Goal: Task Accomplishment & Management: Complete application form

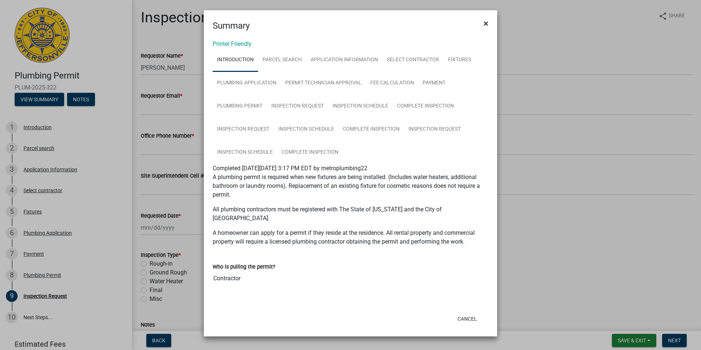
click at [488, 25] on span "×" at bounding box center [486, 23] width 5 height 10
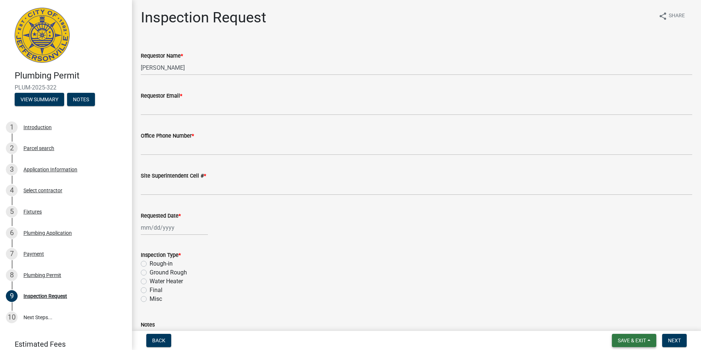
click at [647, 342] on button "Save & Exit" at bounding box center [634, 340] width 44 height 13
click at [633, 324] on button "Save & Exit" at bounding box center [627, 322] width 59 height 18
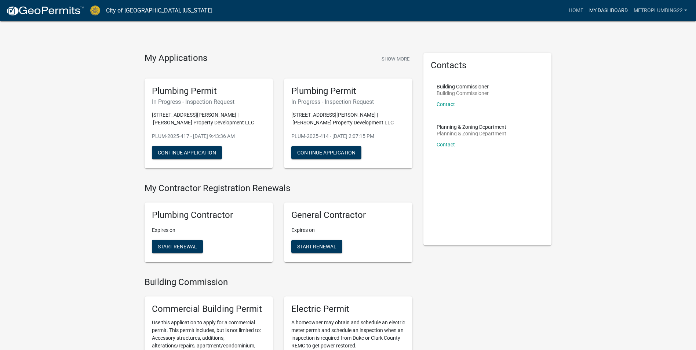
click at [599, 5] on link "My Dashboard" at bounding box center [608, 11] width 44 height 14
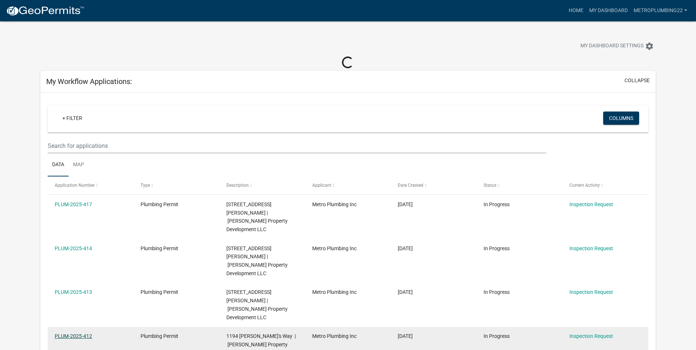
click at [76, 333] on link "PLUM-2025-412" at bounding box center [73, 336] width 37 height 6
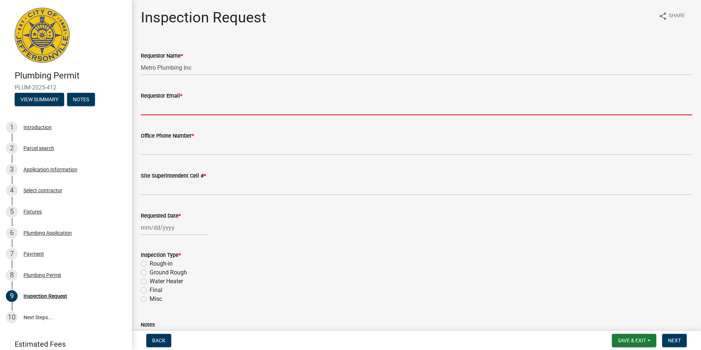
drag, startPoint x: 172, startPoint y: 103, endPoint x: 172, endPoint y: 108, distance: 4.8
click at [172, 103] on input "Requestor Email *" at bounding box center [417, 107] width 552 height 15
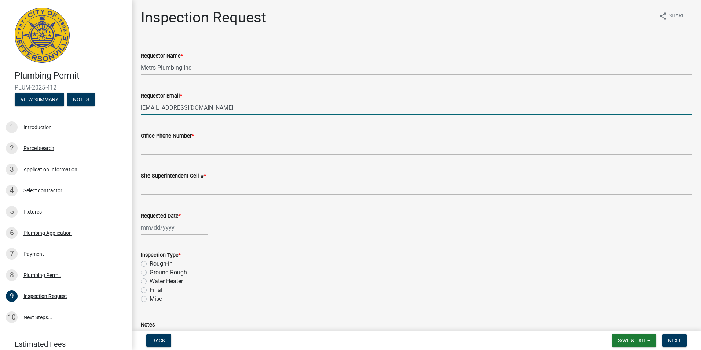
type input "[EMAIL_ADDRESS][DOMAIN_NAME]"
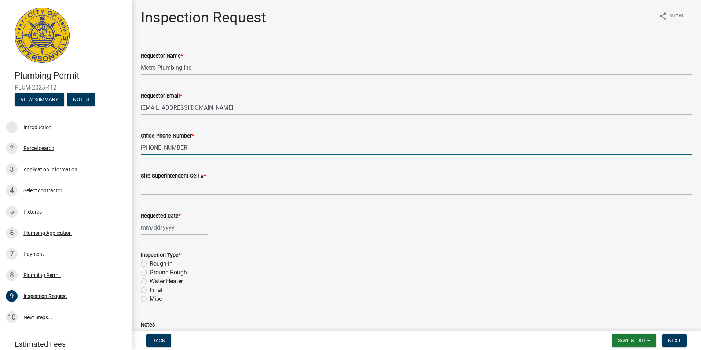
type input "[PHONE_NUMBER]"
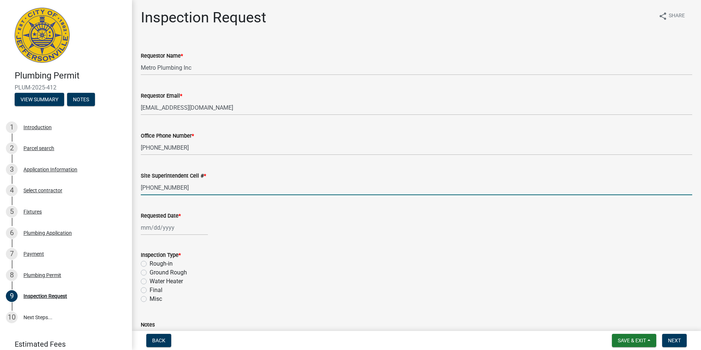
type input "812-914-3193"
select select "8"
select select "2025"
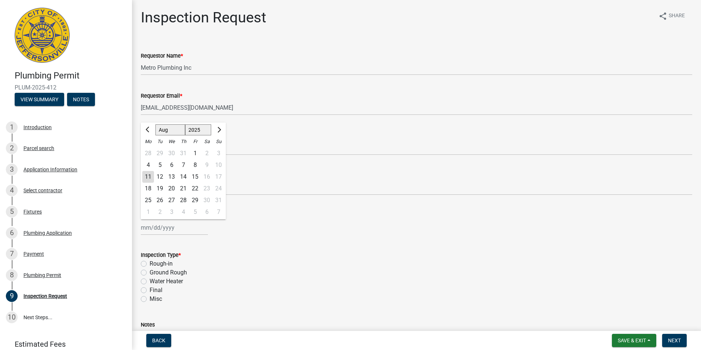
click at [161, 174] on div "12" at bounding box center [160, 177] width 12 height 12
type input "08/12/2025"
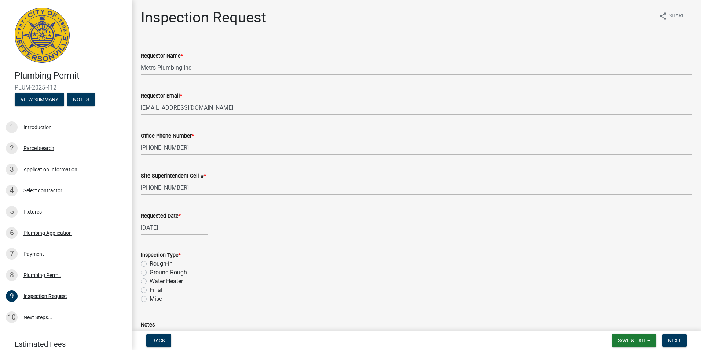
click at [150, 273] on label "Ground Rough" at bounding box center [168, 272] width 37 height 9
click at [150, 273] on input "Ground Rough" at bounding box center [152, 270] width 5 height 5
radio input "true"
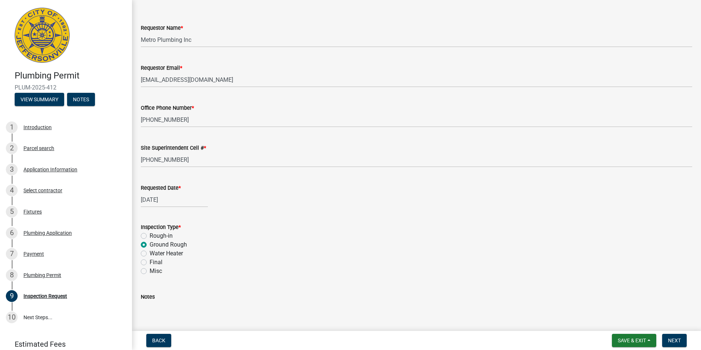
scroll to position [70, 0]
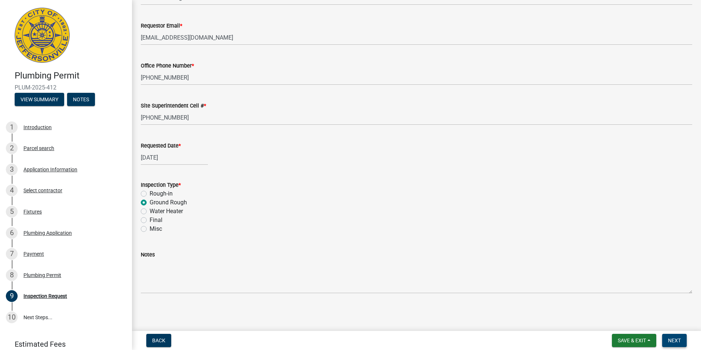
click at [677, 339] on span "Next" at bounding box center [674, 340] width 13 height 6
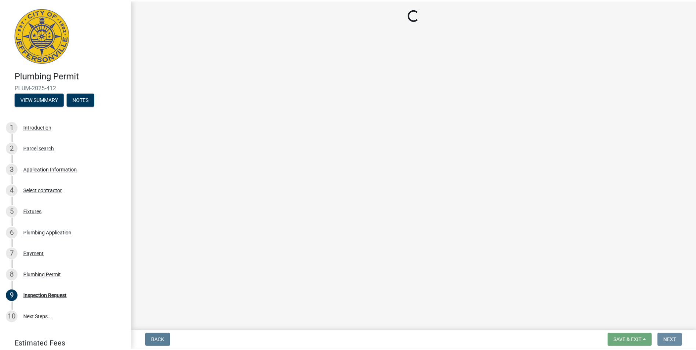
scroll to position [0, 0]
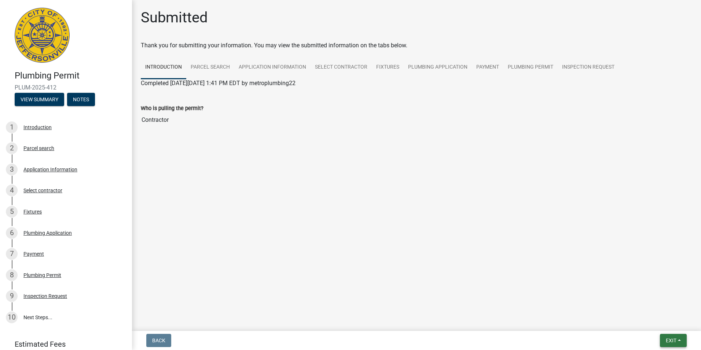
click at [672, 339] on span "Exit" at bounding box center [671, 340] width 11 height 6
click at [658, 323] on button "Save & Exit" at bounding box center [657, 322] width 59 height 18
